Goal: Task Accomplishment & Management: Use online tool/utility

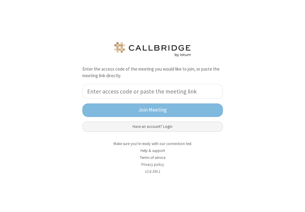
click at [150, 126] on button "Have an account? Login" at bounding box center [152, 127] width 141 height 10
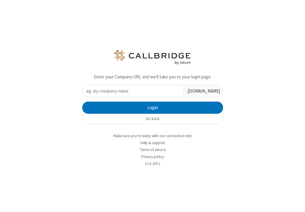
click at [153, 91] on input "text" at bounding box center [132, 91] width 101 height 12
type input "iotum"
click at [82, 102] on button "Login" at bounding box center [152, 108] width 141 height 12
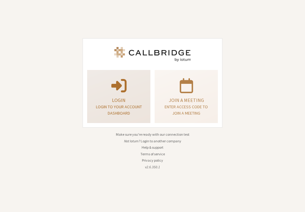
click at [111, 89] on p at bounding box center [119, 85] width 48 height 17
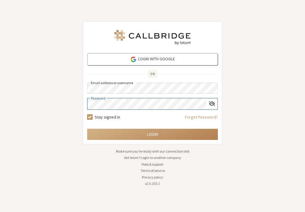
click at [87, 129] on button "Login" at bounding box center [152, 134] width 131 height 11
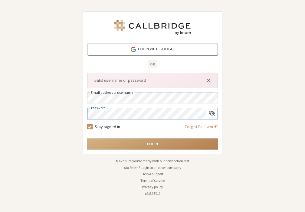
click at [27, 104] on div "Login with Google OR Invalid username or password Email address or username Pas…" at bounding box center [152, 106] width 305 height 212
click button "Close alert" at bounding box center [208, 80] width 10 height 9
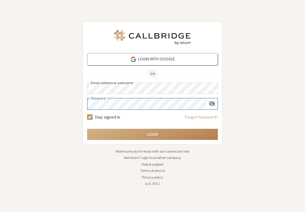
click at [87, 129] on button "Login" at bounding box center [152, 134] width 131 height 11
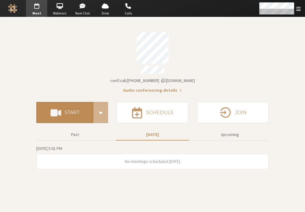
click at [78, 110] on h4 "Start" at bounding box center [71, 112] width 15 height 5
